Goal: Find contact information: Find contact information

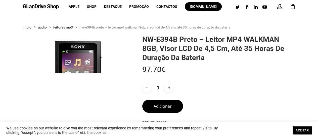
click at [303, 128] on link "ACEITAR" at bounding box center [302, 130] width 19 height 8
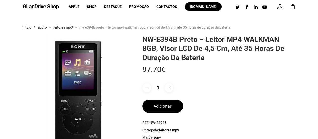
click at [161, 8] on span "Contactos" at bounding box center [166, 7] width 21 height 4
